Goal: Transaction & Acquisition: Download file/media

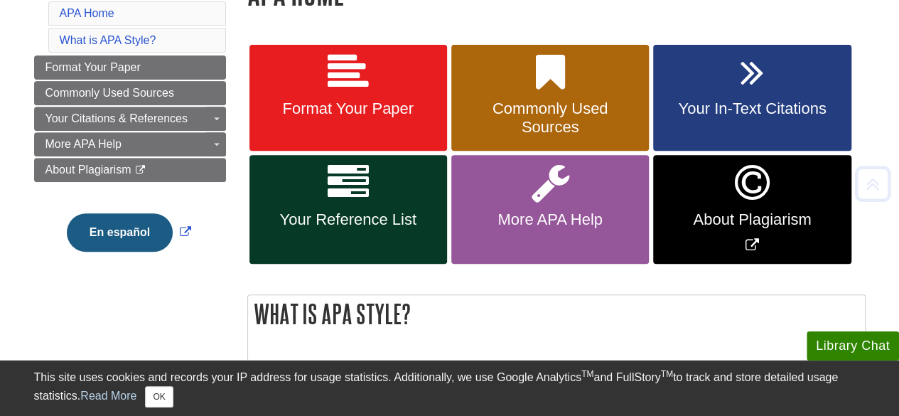
scroll to position [239, 0]
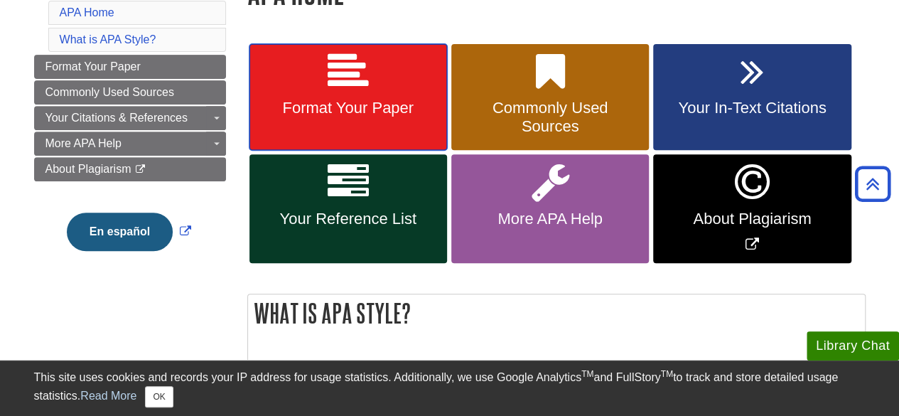
click at [313, 128] on link "Format Your Paper" at bounding box center [348, 97] width 198 height 107
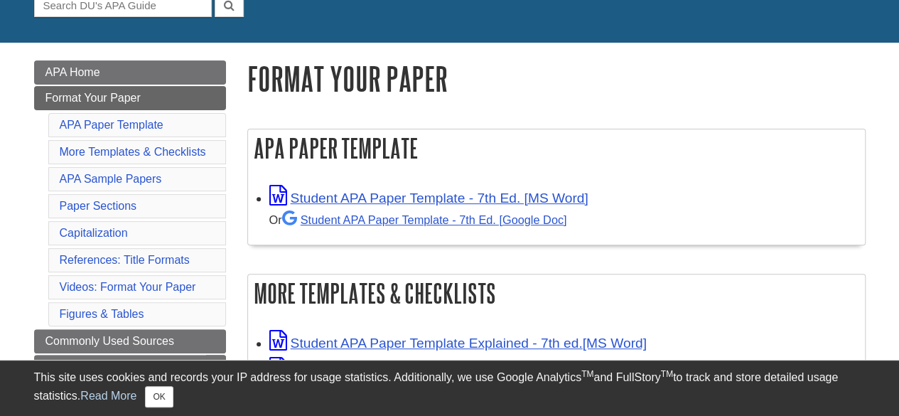
scroll to position [156, 0]
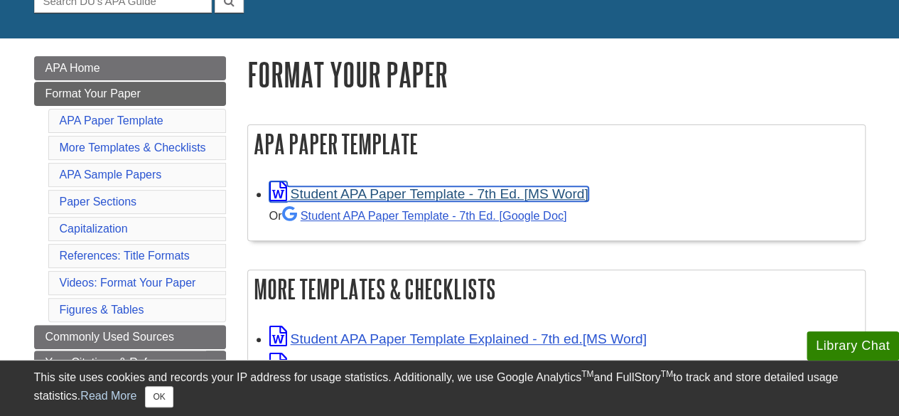
click at [375, 198] on link "Student APA Paper Template - 7th Ed. [MS Word]" at bounding box center [428, 193] width 319 height 15
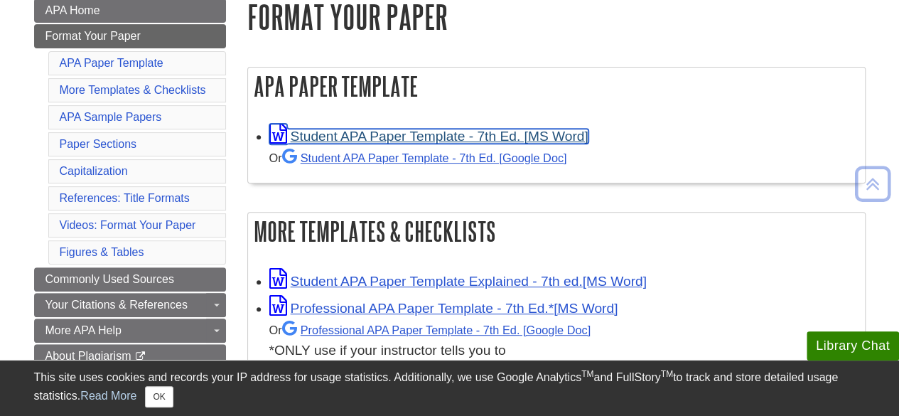
scroll to position [215, 0]
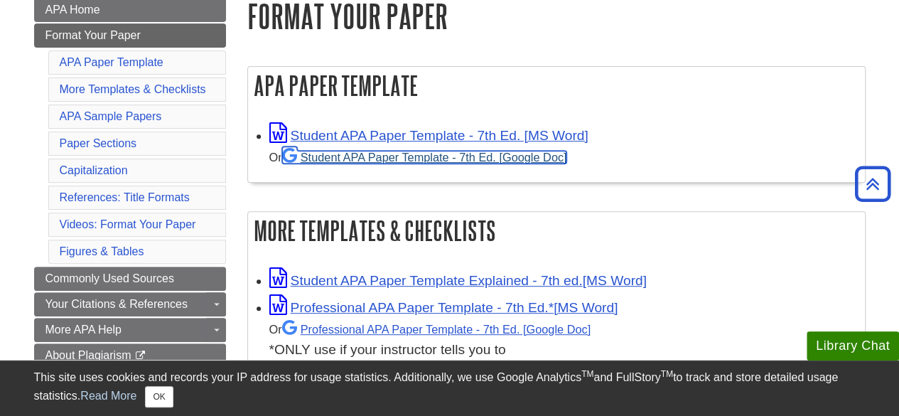
click at [465, 158] on link "Student APA Paper Template - 7th Ed. [Google Doc]" at bounding box center [424, 157] width 285 height 13
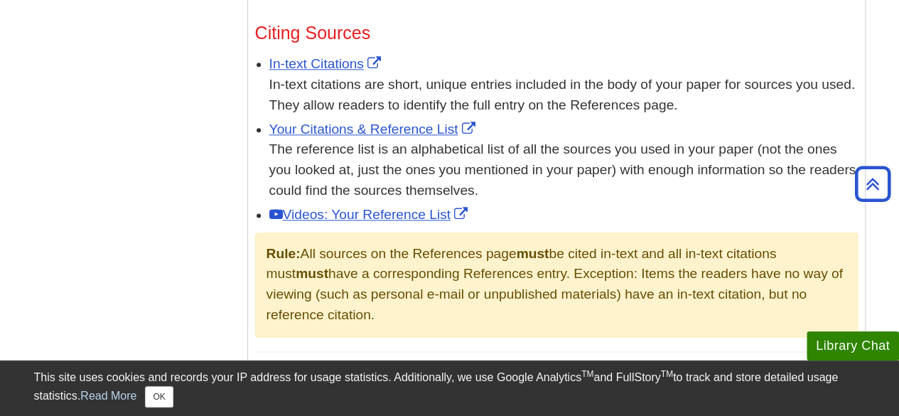
scroll to position [832, 0]
